Goal: Find specific page/section: Locate a particular part of the current website

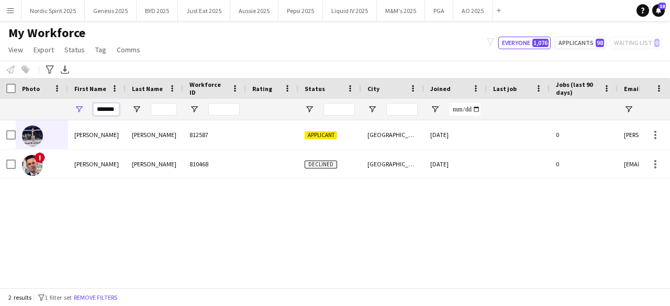
click at [110, 108] on input "*******" at bounding box center [106, 109] width 26 height 13
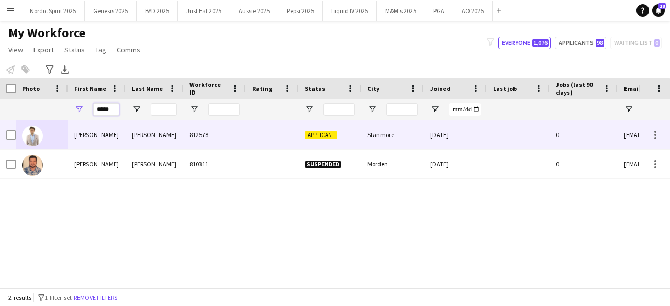
type input "*****"
click at [39, 140] on img at bounding box center [32, 136] width 21 height 21
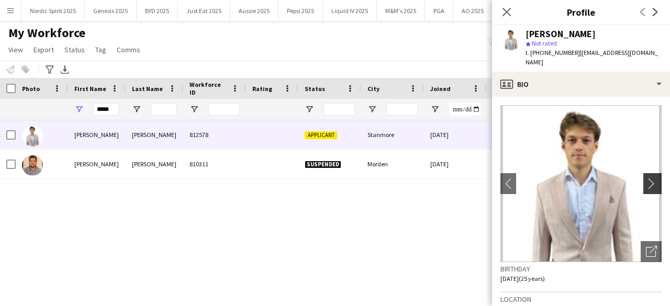
click at [647, 173] on button "chevron-right" at bounding box center [653, 183] width 21 height 21
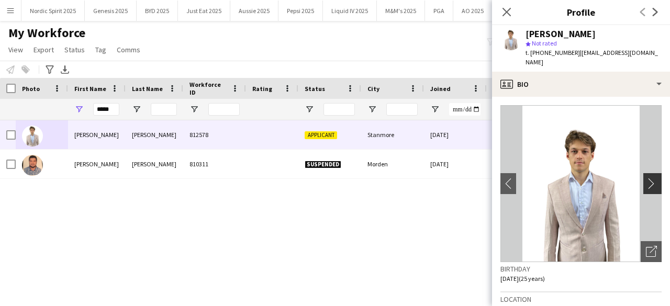
click at [647, 173] on button "chevron-right" at bounding box center [653, 183] width 21 height 21
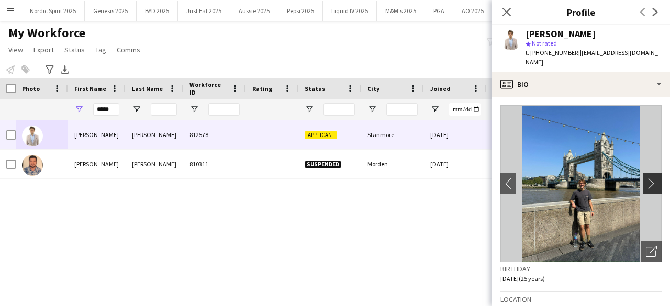
click at [647, 173] on button "chevron-right" at bounding box center [653, 183] width 21 height 21
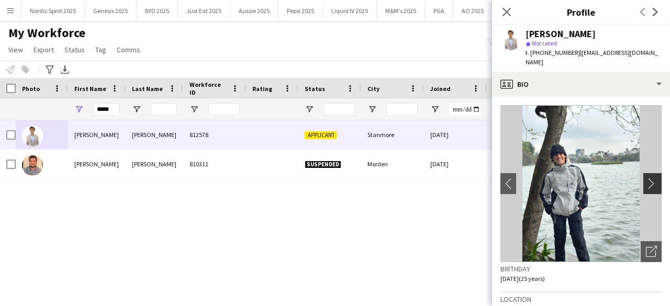
click at [647, 173] on button "chevron-right" at bounding box center [653, 183] width 21 height 21
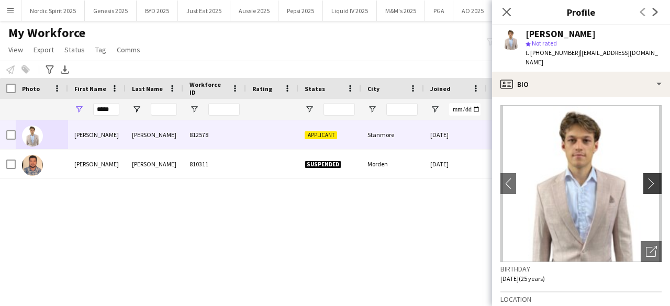
click at [647, 173] on button "chevron-right" at bounding box center [653, 183] width 21 height 21
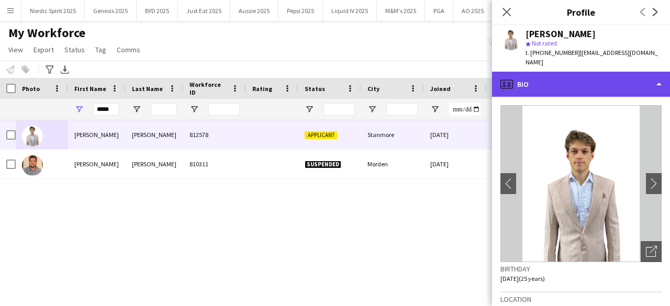
click at [558, 72] on div "profile Bio" at bounding box center [581, 84] width 178 height 25
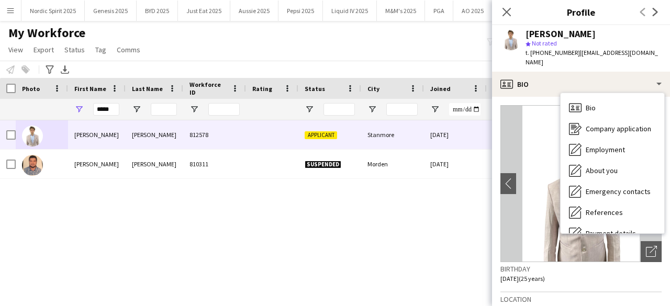
click at [524, 131] on img at bounding box center [580, 183] width 161 height 157
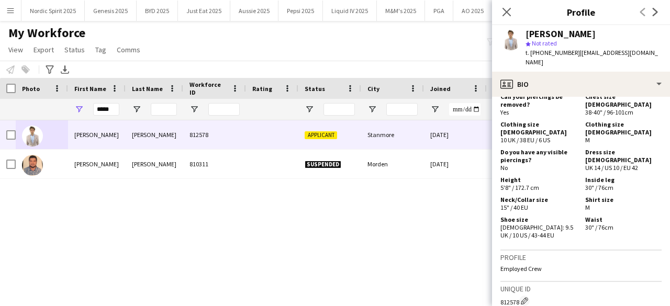
scroll to position [440, 0]
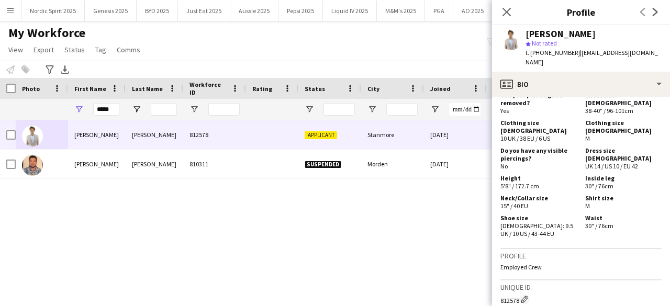
click at [657, 234] on app-crew-profile-bio "chevron-left chevron-right Open photos pop-in Birthday [DEMOGRAPHIC_DATA] (25 y…" at bounding box center [581, 201] width 178 height 209
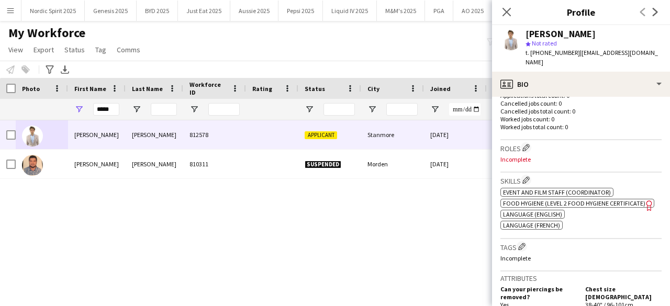
scroll to position [0, 0]
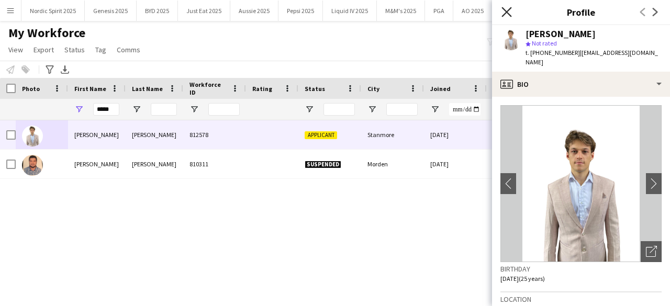
click at [502, 16] on icon at bounding box center [506, 12] width 10 height 10
